Goal: Task Accomplishment & Management: Manage account settings

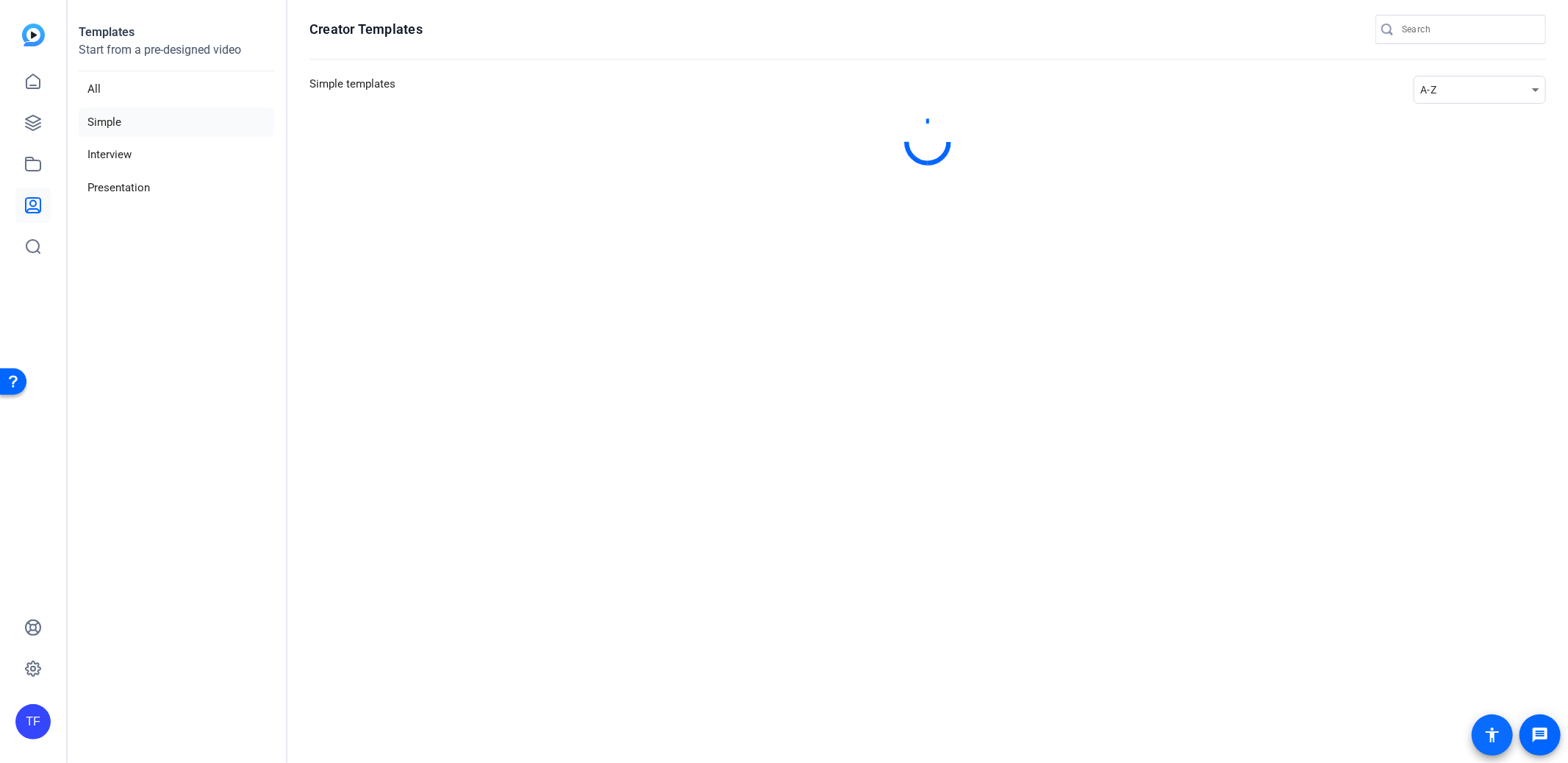
click at [1495, 741] on mat-icon "accessibility" at bounding box center [1493, 735] width 18 height 18
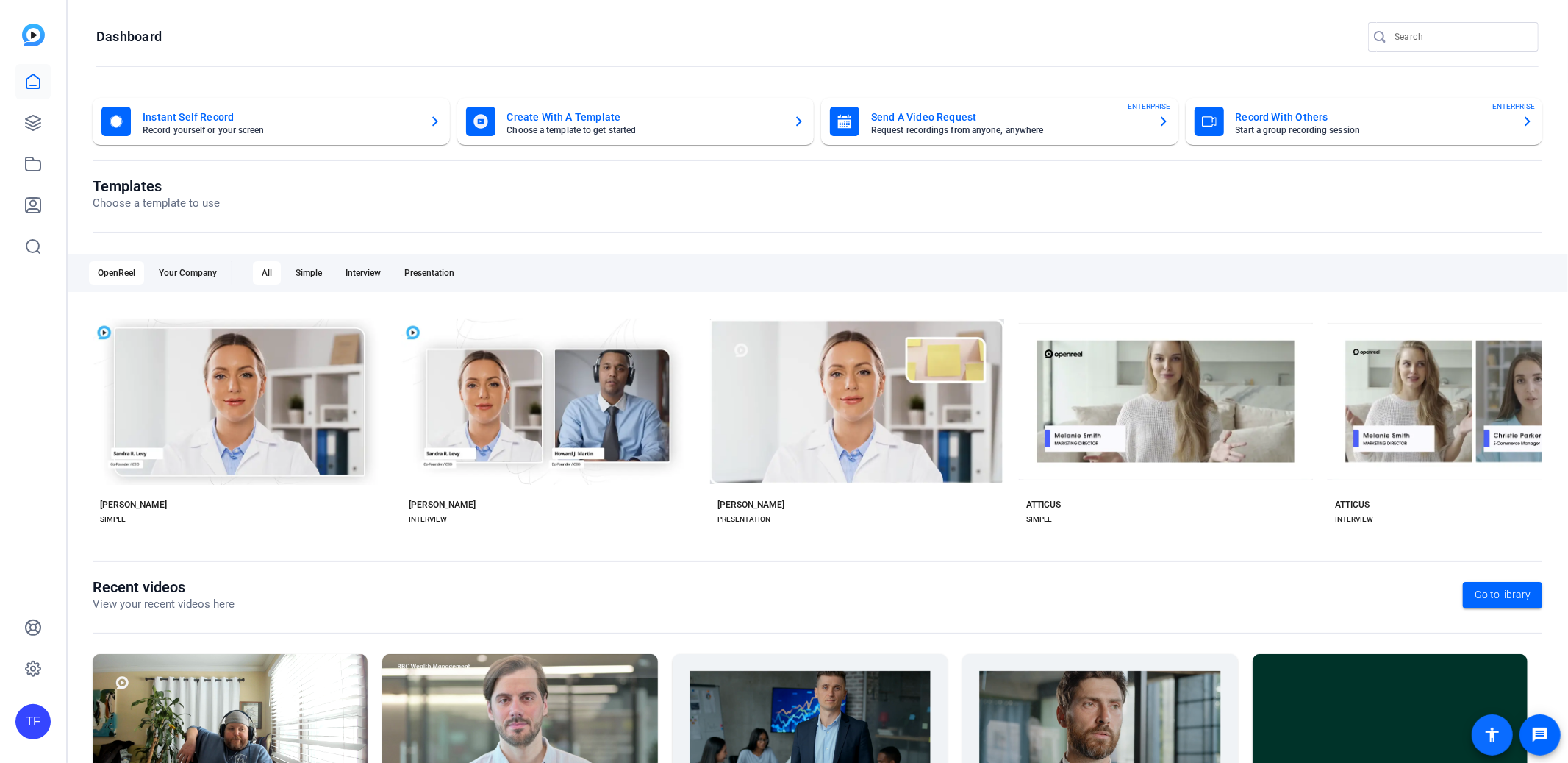
click at [1490, 733] on mat-icon "accessibility" at bounding box center [1493, 735] width 18 height 18
click at [1493, 737] on mat-icon "accessibility" at bounding box center [1493, 735] width 18 height 18
click at [1493, 735] on mat-icon "accessibility" at bounding box center [1493, 735] width 18 height 18
click at [27, 718] on div "TF" at bounding box center [33, 721] width 35 height 35
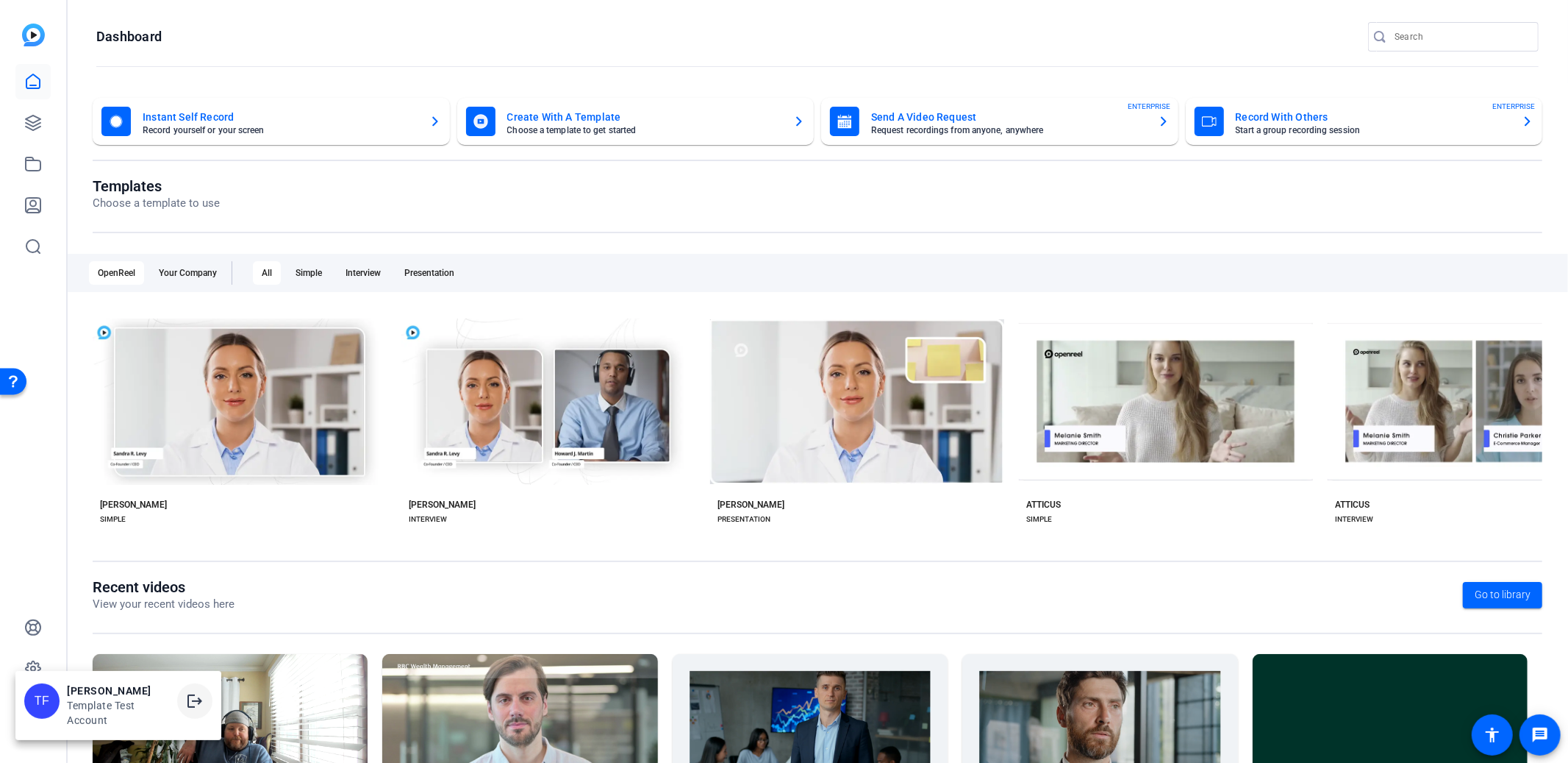
click at [186, 700] on mat-icon "logout" at bounding box center [195, 701] width 18 height 18
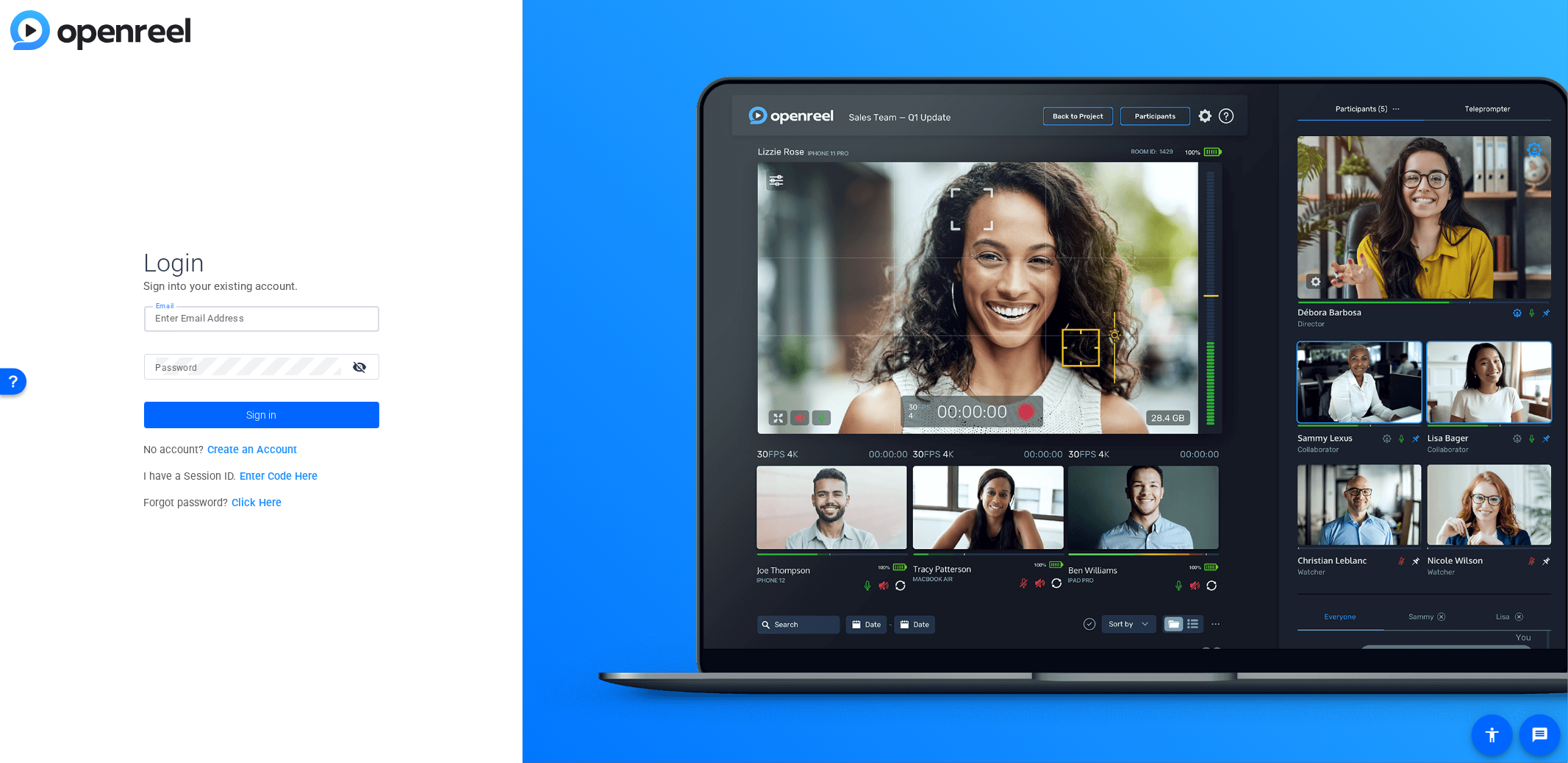
click at [219, 315] on input "Email" at bounding box center [261, 318] width 211 height 18
type input "[EMAIL_ADDRESS][DOMAIN_NAME]"
click at [302, 403] on span at bounding box center [261, 414] width 235 height 35
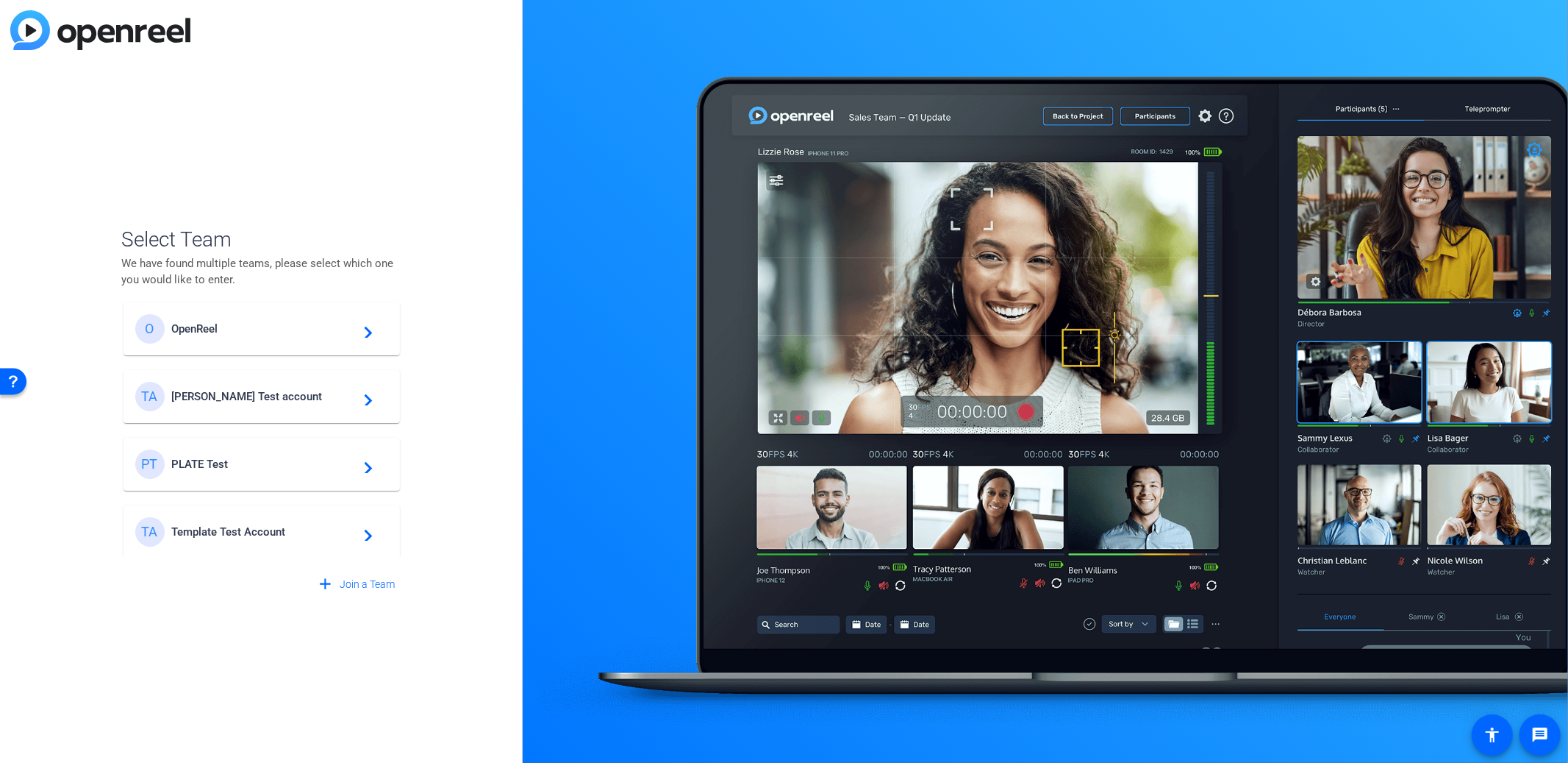
scroll to position [31, 0]
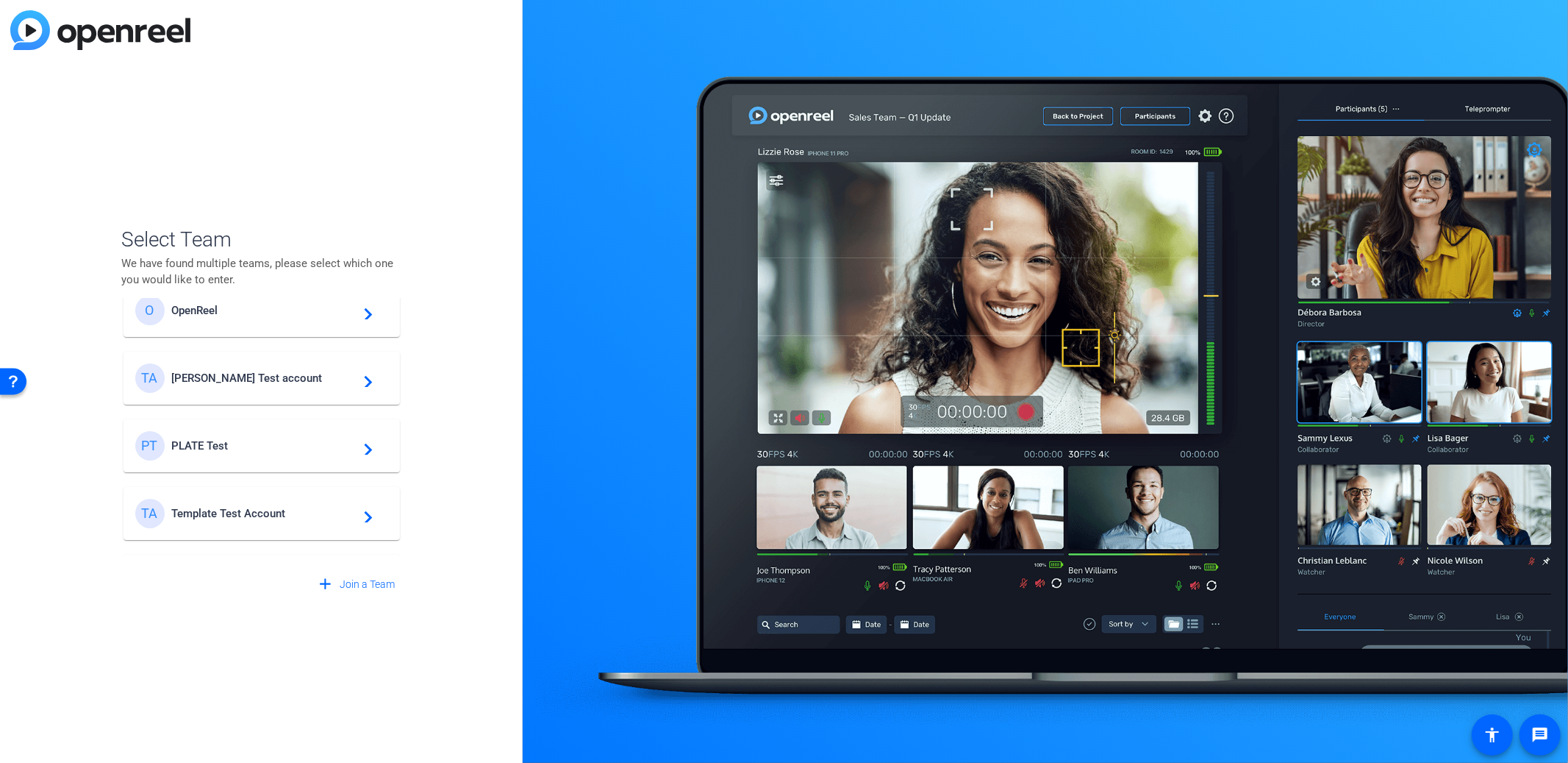
click at [294, 504] on div "TA Template Test Account navigate_next" at bounding box center [261, 513] width 253 height 29
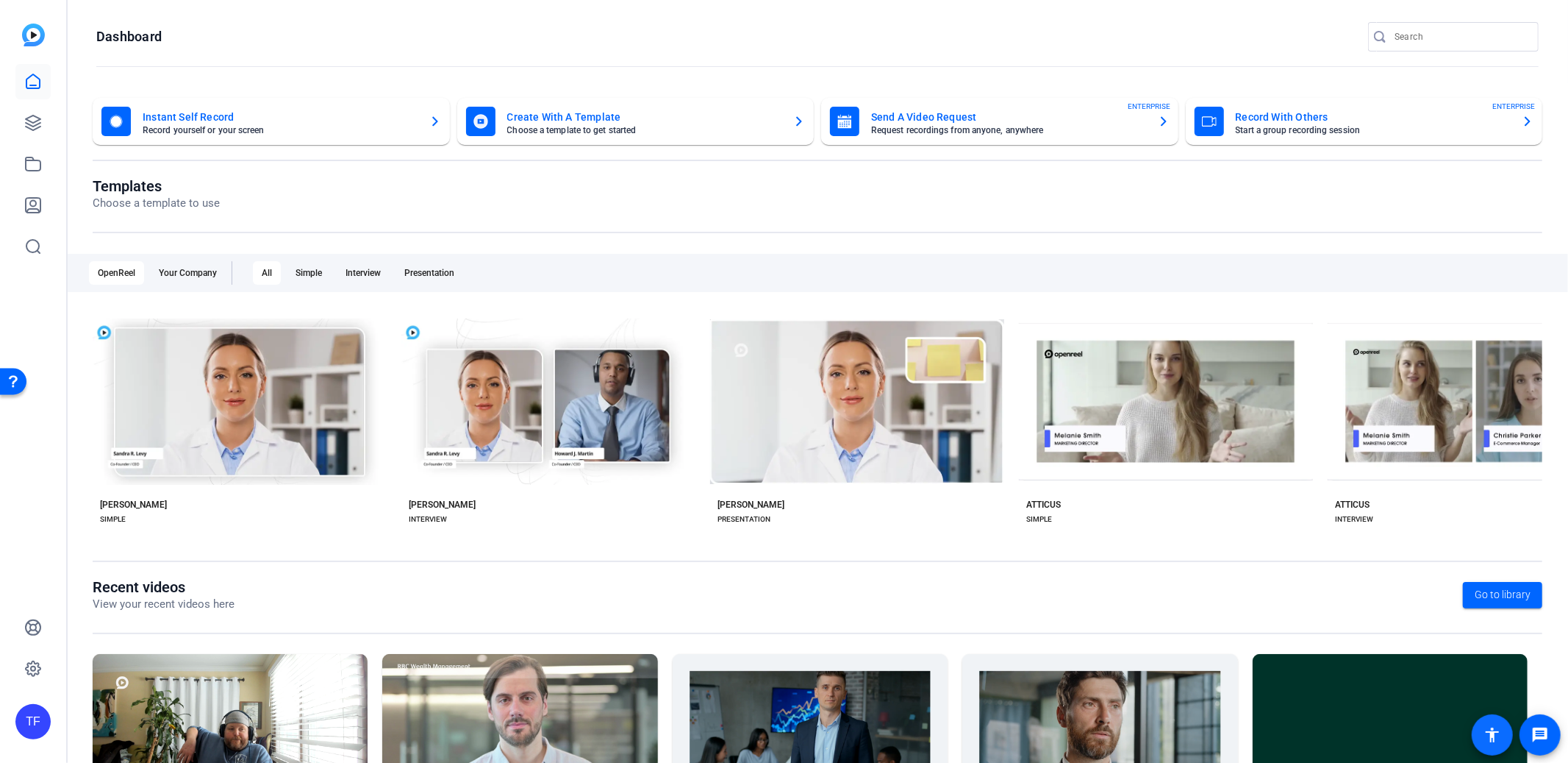
click at [1493, 751] on span at bounding box center [1492, 735] width 35 height 35
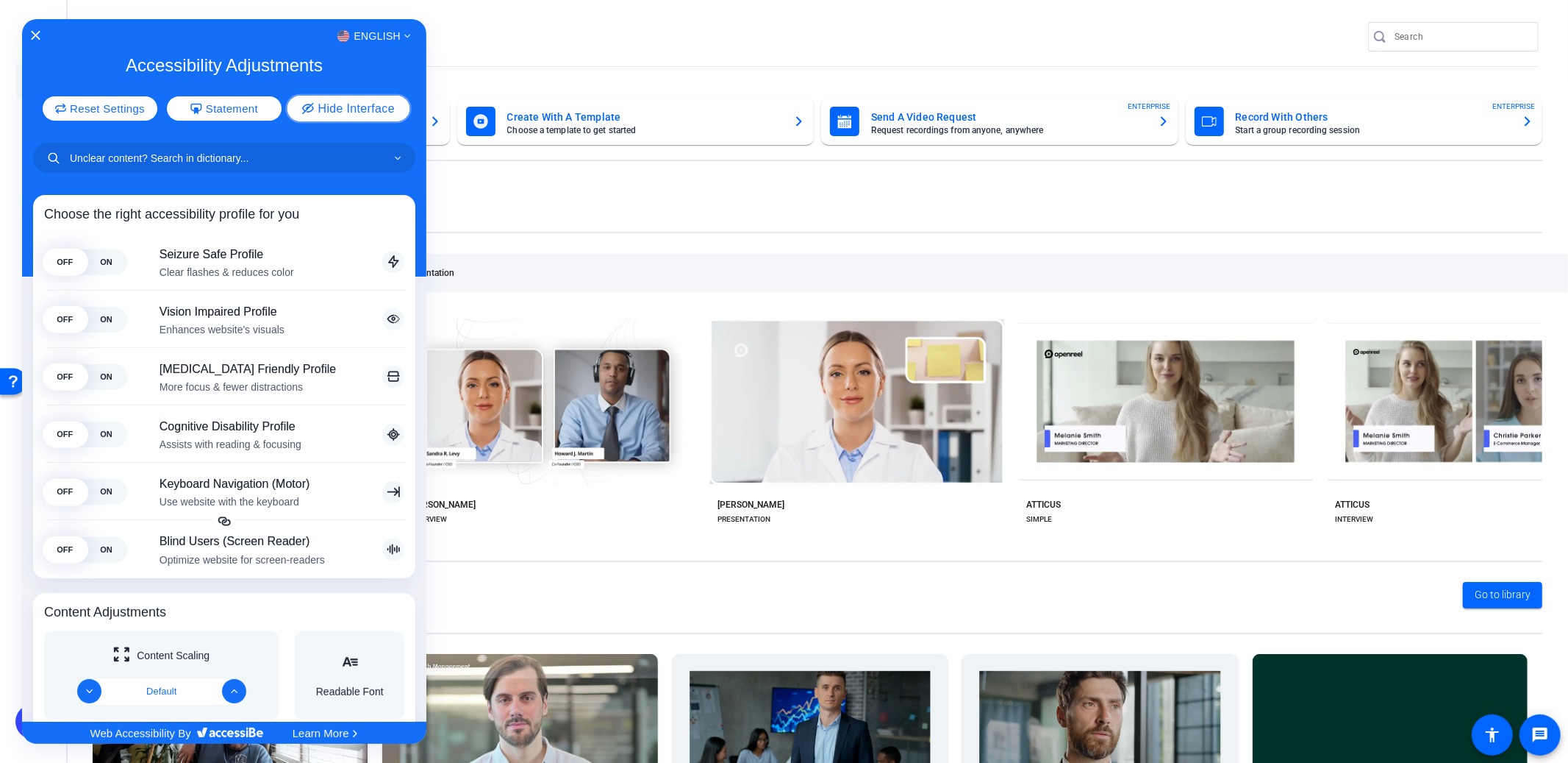
click at [360, 111] on span "Hide Interface" at bounding box center [356, 108] width 76 height 12
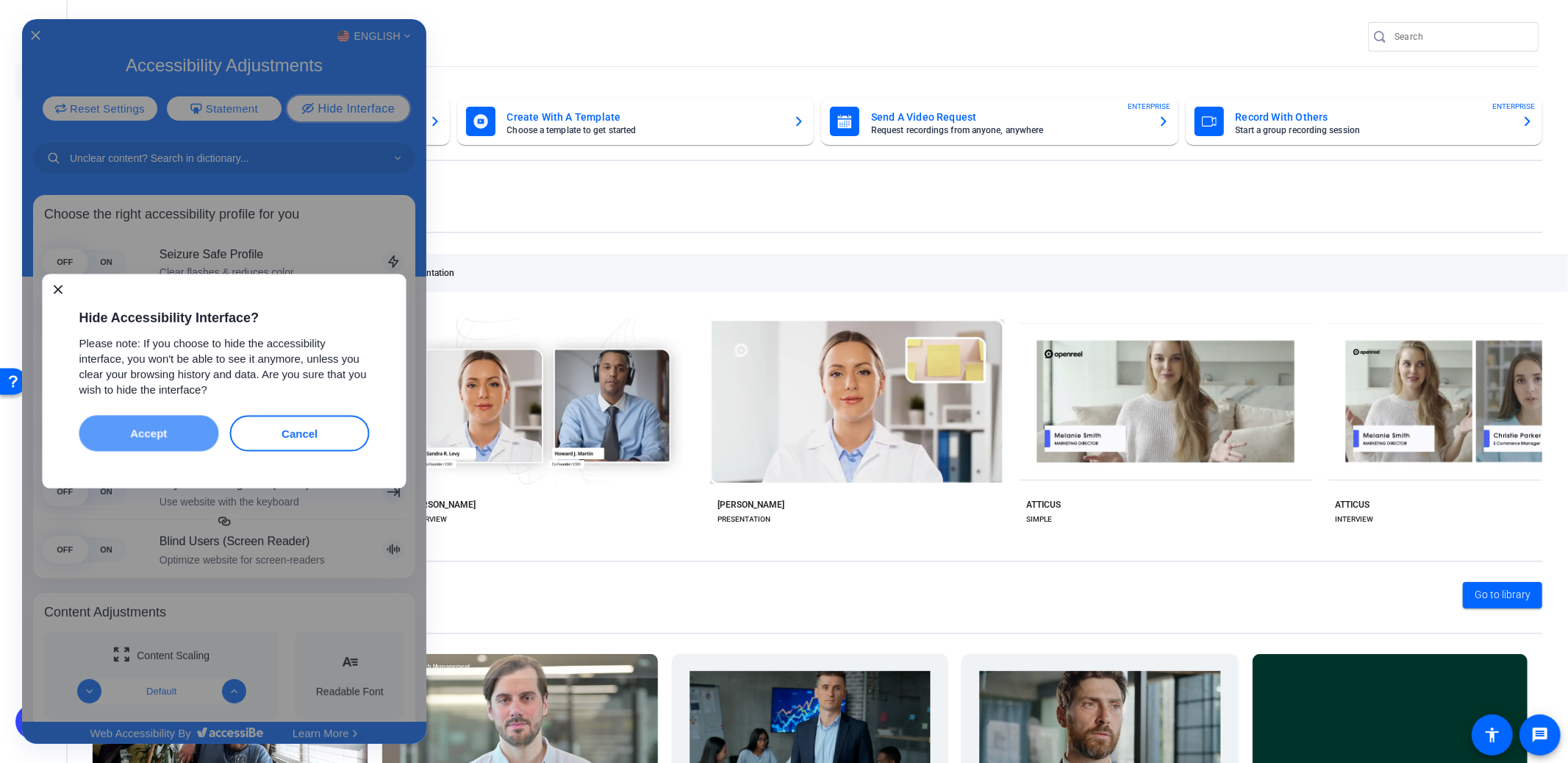
click at [150, 433] on button "Accept" at bounding box center [149, 433] width 140 height 36
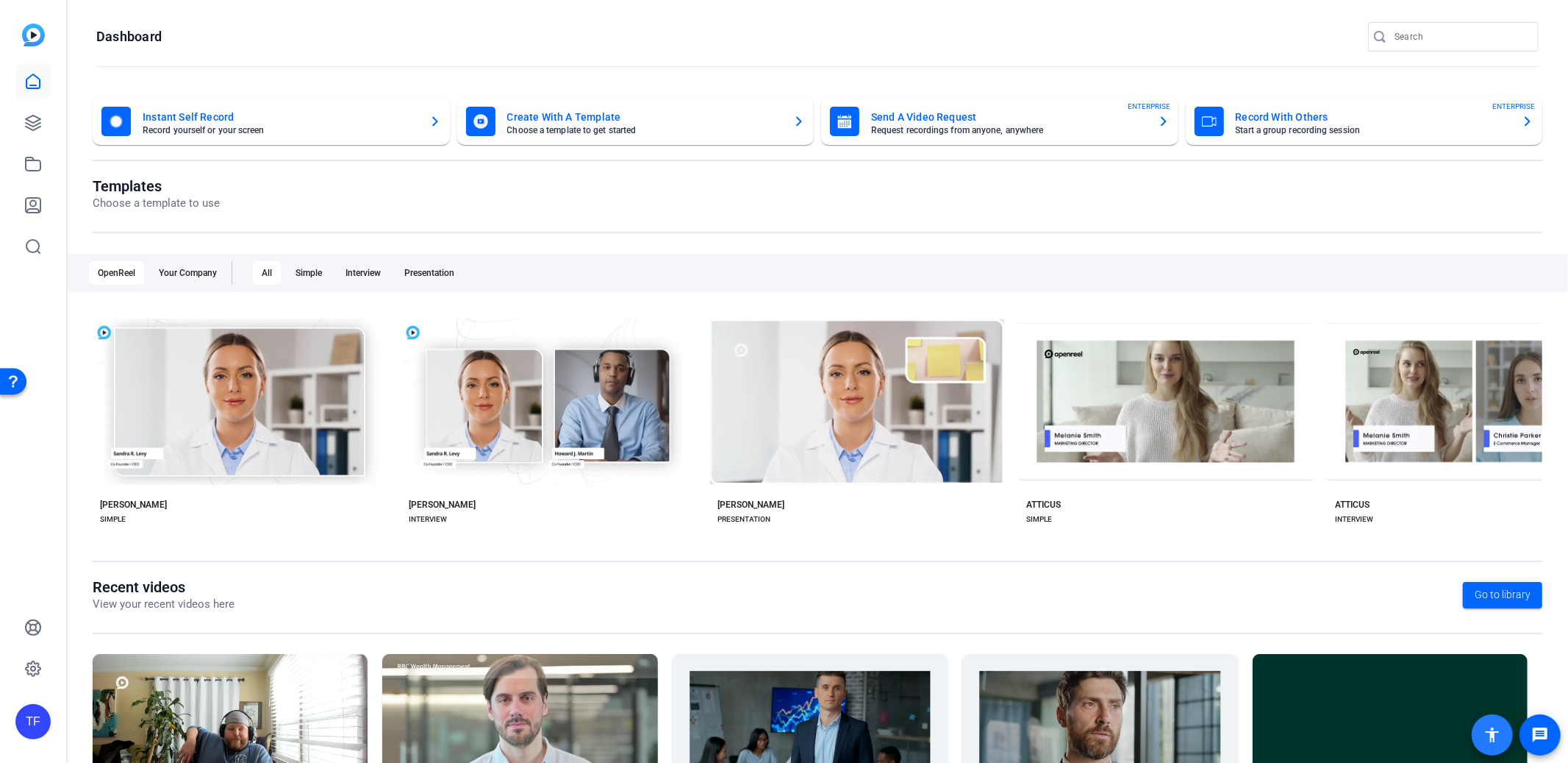
click at [1492, 738] on mat-icon "accessibility" at bounding box center [1493, 735] width 18 height 18
click at [31, 725] on div "TF" at bounding box center [33, 721] width 35 height 35
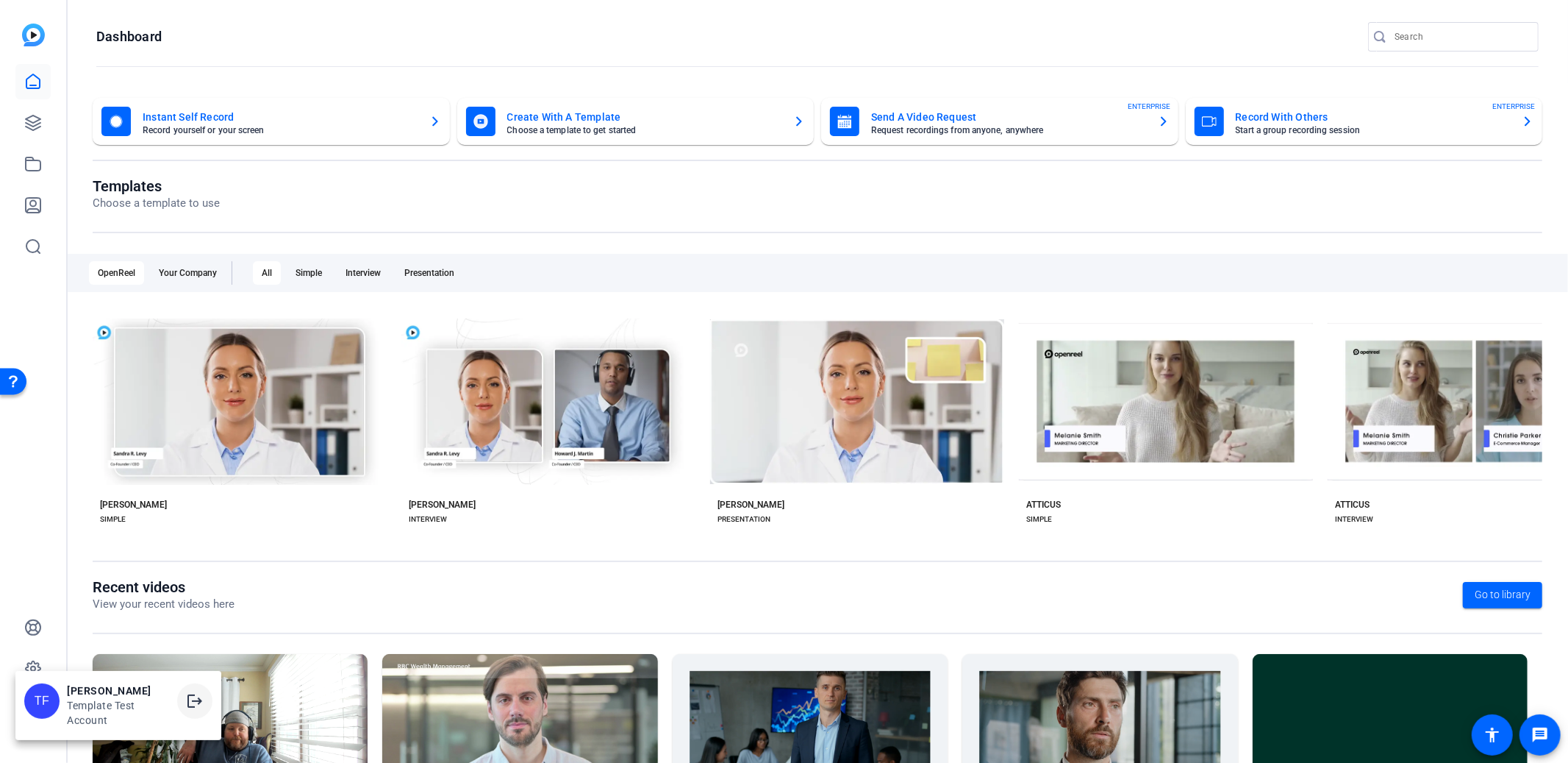
click at [197, 696] on mat-icon "logout" at bounding box center [195, 701] width 18 height 18
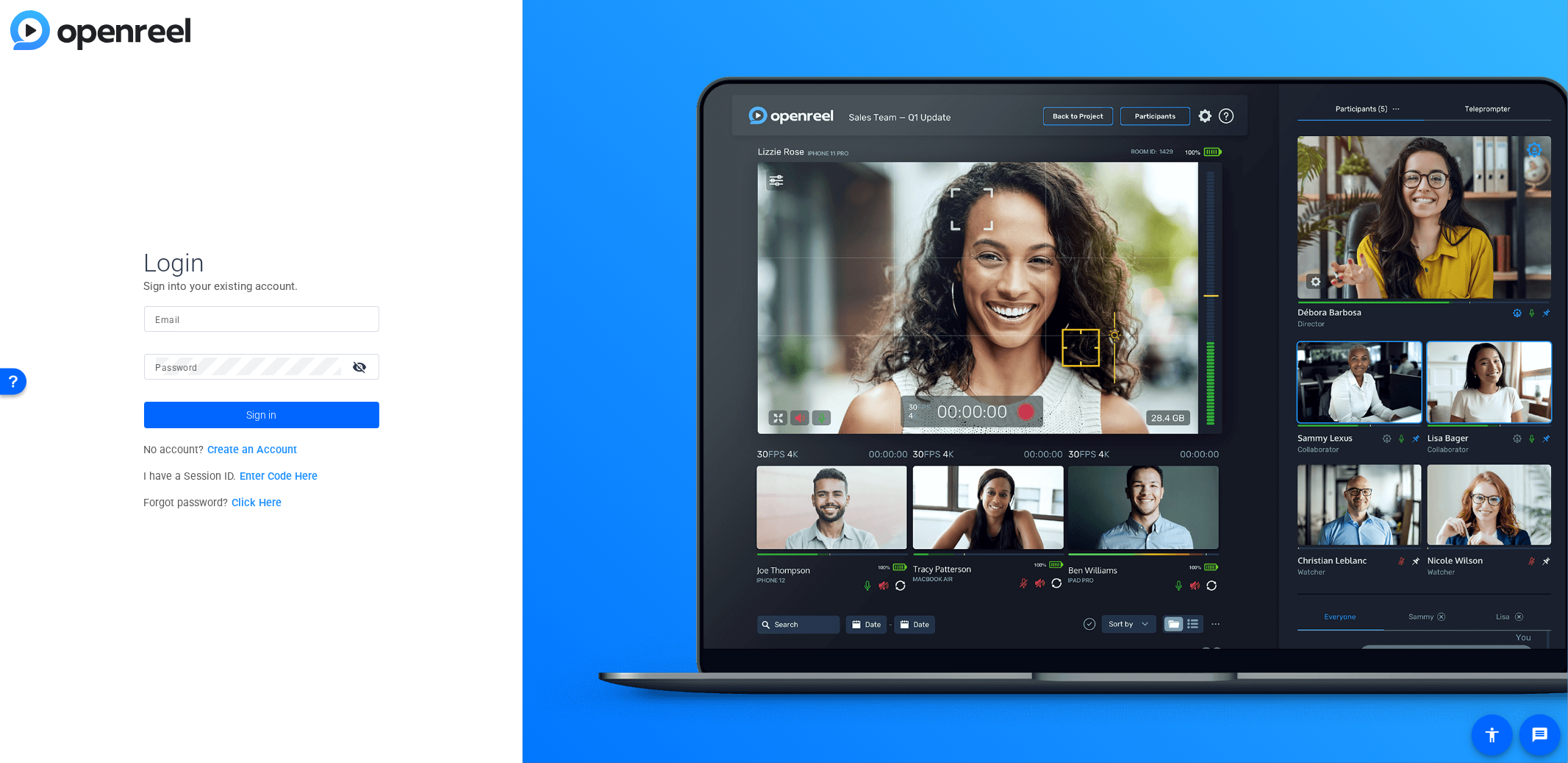
drag, startPoint x: 333, startPoint y: 322, endPoint x: 312, endPoint y: 324, distance: 21.1
click at [333, 322] on input "Email" at bounding box center [261, 318] width 211 height 18
type input "[EMAIL_ADDRESS][DOMAIN_NAME]"
click at [329, 416] on span at bounding box center [261, 414] width 235 height 35
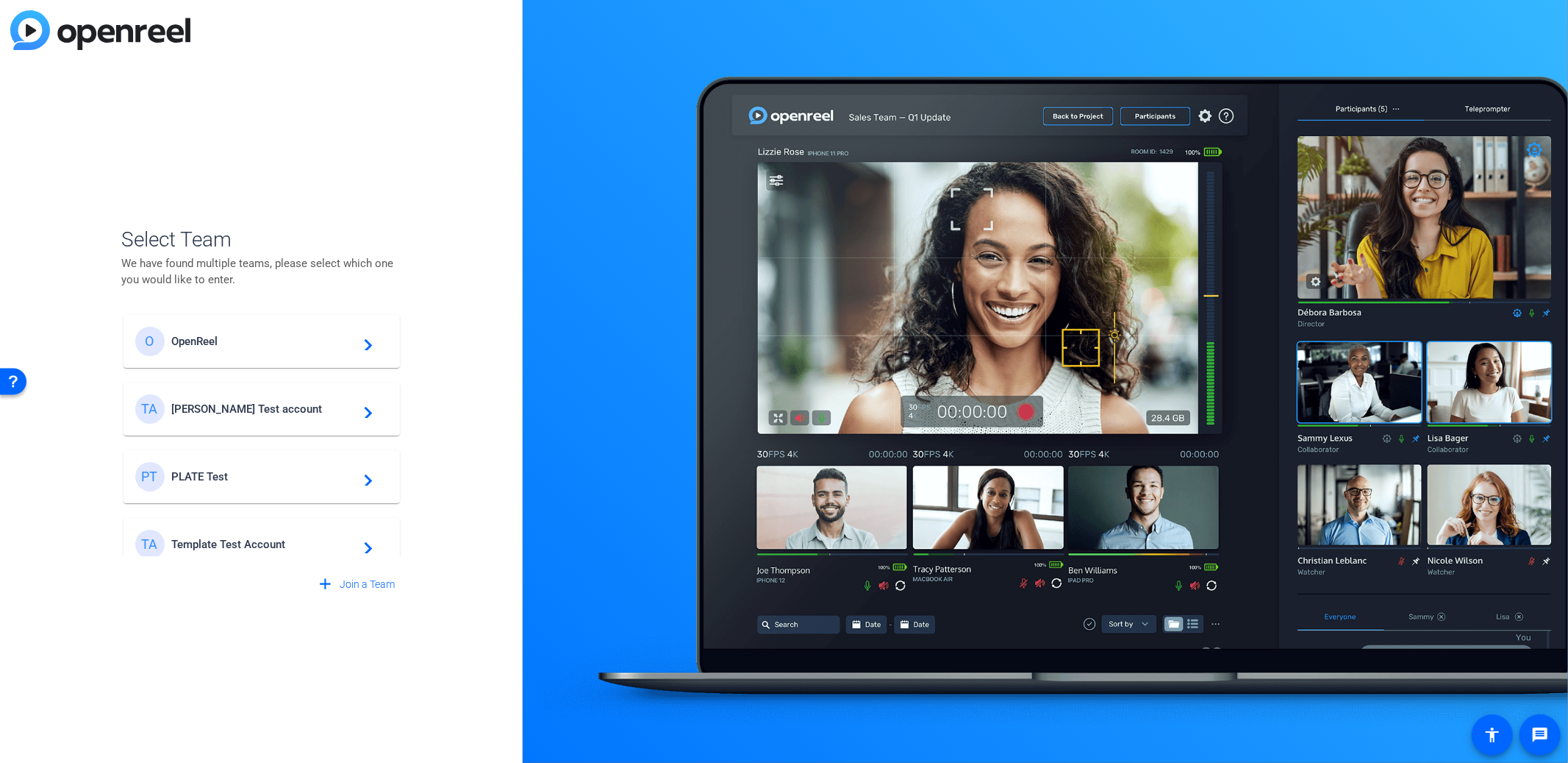
click at [209, 552] on div "TA Template Test Account navigate_next" at bounding box center [261, 544] width 253 height 29
